Goal: Task Accomplishment & Management: Manage account settings

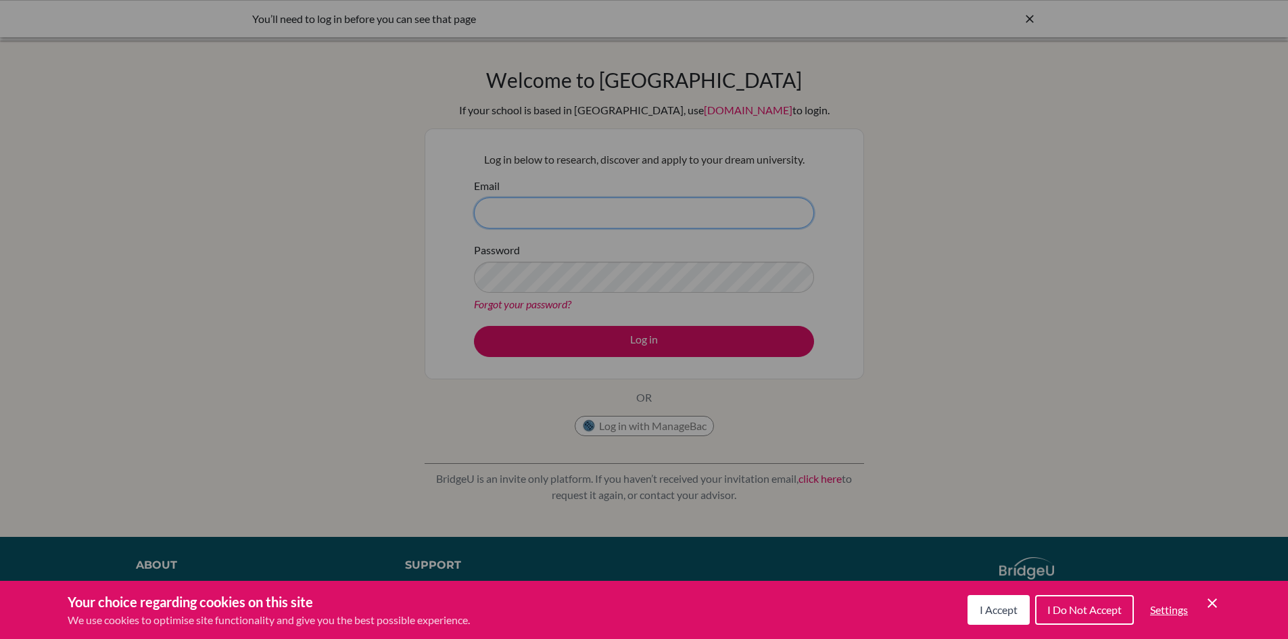
type input "[EMAIL_ADDRESS][DOMAIN_NAME]"
click at [641, 338] on div "Cookie Preferences" at bounding box center [644, 319] width 1288 height 639
click at [641, 339] on div "Cookie Preferences" at bounding box center [644, 319] width 1288 height 639
click at [1217, 603] on icon "Cookie Control Close Icon" at bounding box center [1212, 603] width 16 height 16
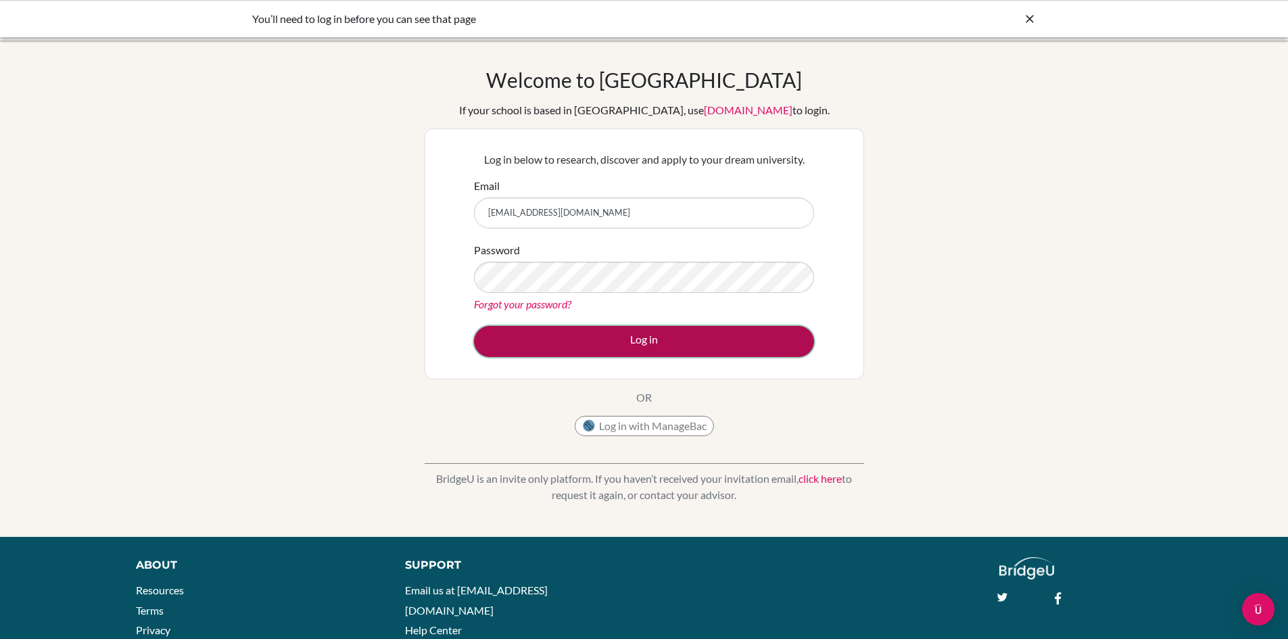
click at [658, 338] on button "Log in" at bounding box center [644, 341] width 340 height 31
